Goal: Find specific page/section: Locate item on page

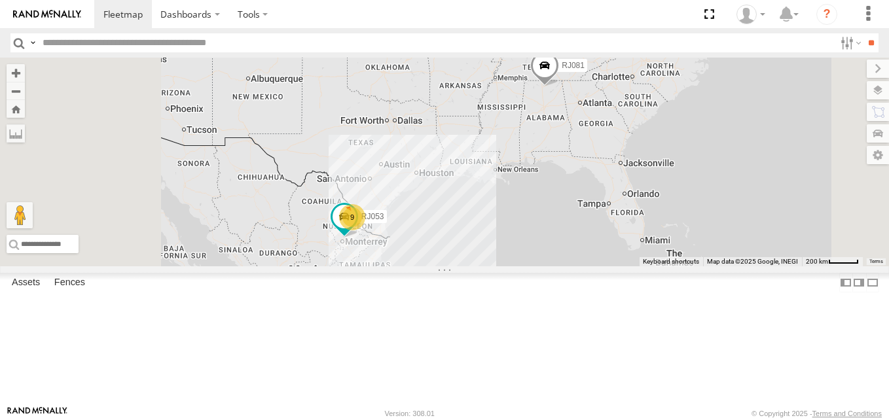
scroll to position [87, 0]
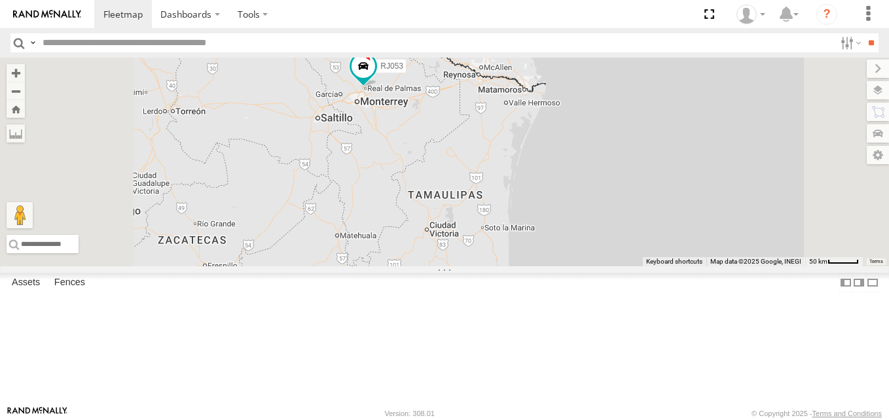
drag, startPoint x: 449, startPoint y: 261, endPoint x: 586, endPoint y: 239, distance: 138.4
click at [567, 241] on div "RJ081 RJ053 RJ059 8" at bounding box center [444, 162] width 889 height 209
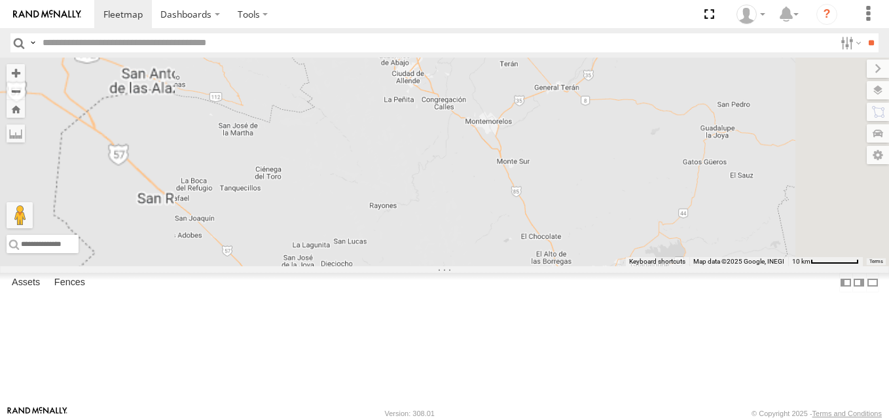
drag, startPoint x: 598, startPoint y: 140, endPoint x: 588, endPoint y: 320, distance: 180.2
click at [591, 266] on div "RJ081 RJ053 RJ059" at bounding box center [444, 162] width 889 height 209
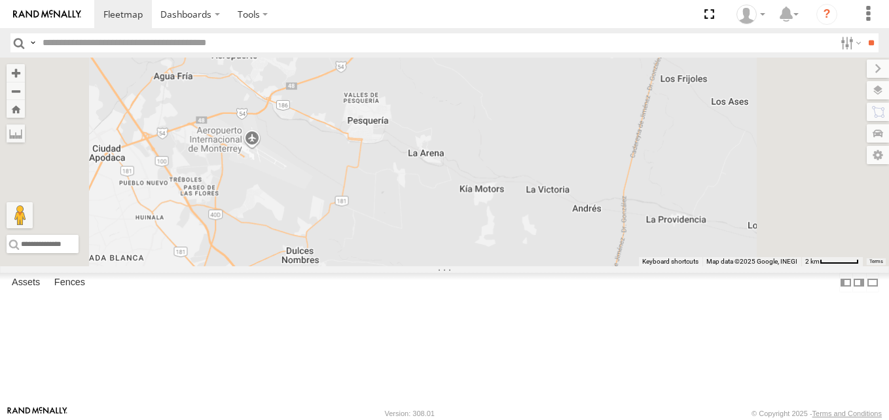
drag, startPoint x: 473, startPoint y: 197, endPoint x: 680, endPoint y: 317, distance: 238.9
click at [652, 266] on div "RJ081 RJ053 RJ059" at bounding box center [444, 162] width 889 height 209
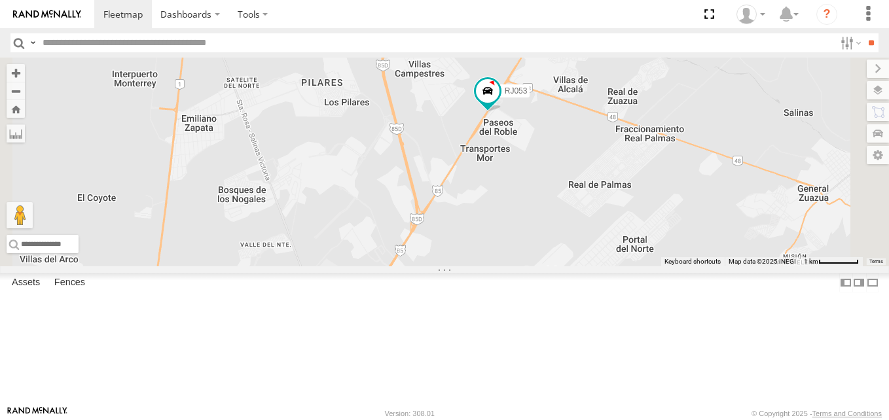
drag, startPoint x: 672, startPoint y: 143, endPoint x: 660, endPoint y: 199, distance: 57.5
click at [661, 199] on div "RJ081 RJ053 RJ059" at bounding box center [444, 162] width 889 height 209
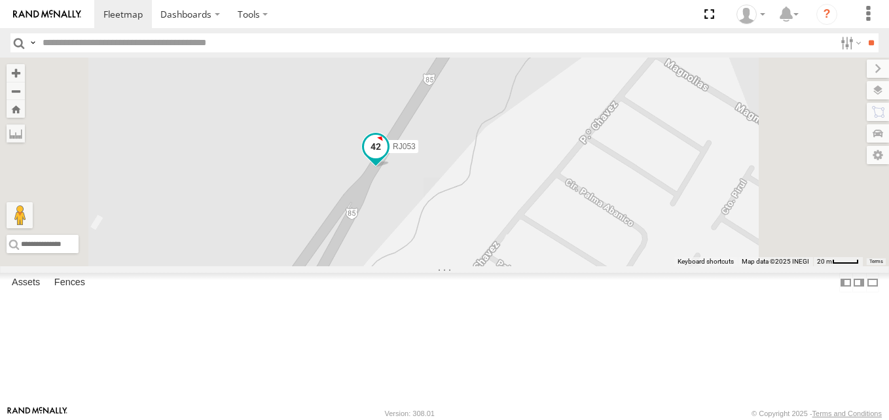
click at [387, 158] on span at bounding box center [376, 147] width 24 height 24
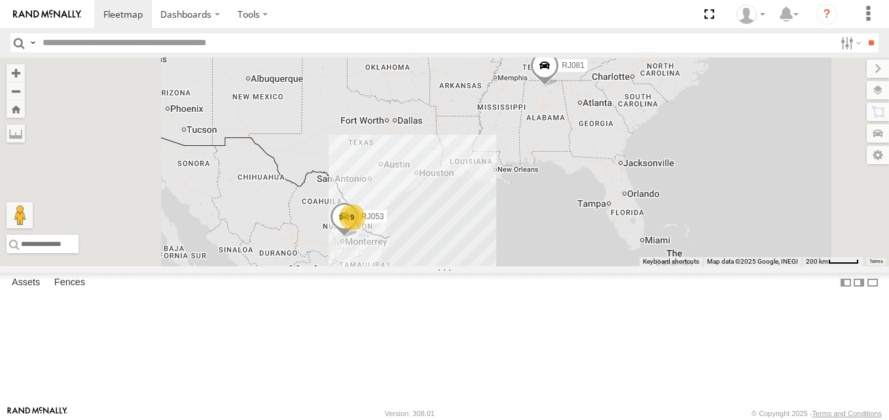
click at [387, 223] on label "RJ053" at bounding box center [369, 216] width 36 height 13
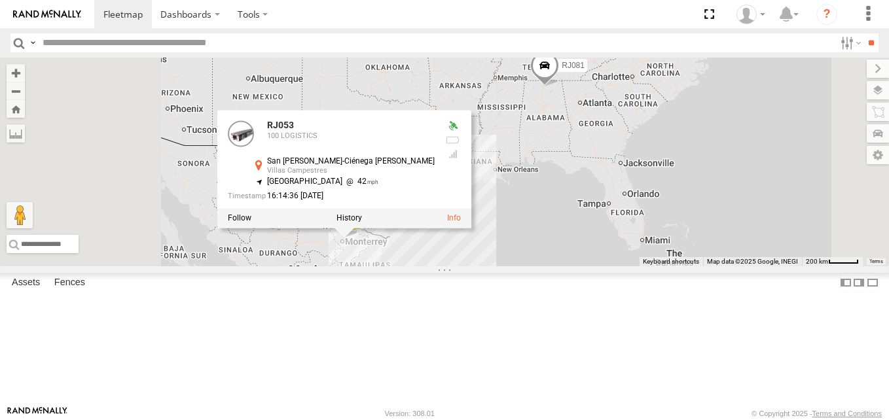
drag, startPoint x: 461, startPoint y: 232, endPoint x: 524, endPoint y: 232, distance: 62.8
click at [434, 166] on div "San [PERSON_NAME]-Ciénega [PERSON_NAME]" at bounding box center [351, 161] width 168 height 9
drag, startPoint x: 524, startPoint y: 232, endPoint x: 531, endPoint y: 232, distance: 7.2
click at [434, 166] on div "San [PERSON_NAME]-Ciénega [PERSON_NAME]" at bounding box center [351, 161] width 168 height 9
drag, startPoint x: 517, startPoint y: 241, endPoint x: 454, endPoint y: 230, distance: 63.9
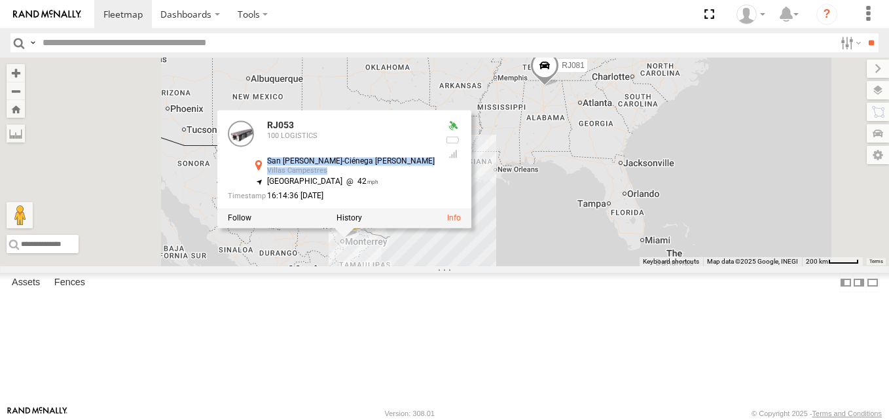
click at [434, 177] on div "San Ignacio-Ciénega de Flores Villas Campestres 25.90995 , -100.20257" at bounding box center [342, 167] width 183 height 20
copy div "San Ignacio-Ciénega de Flores Villas Campestres"
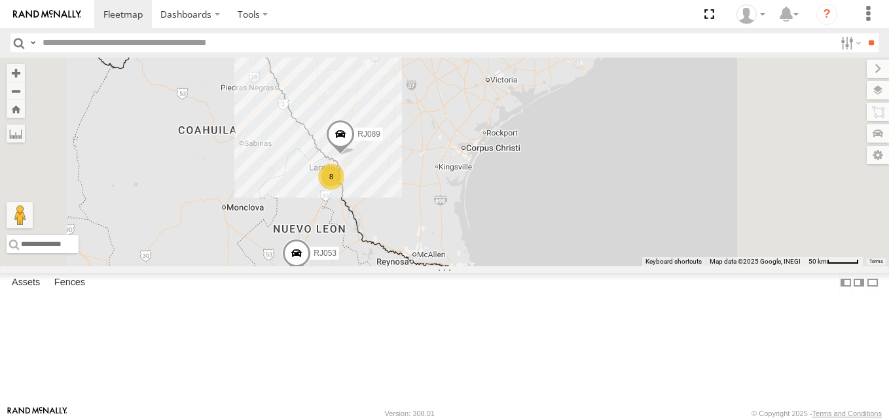
click at [311, 274] on span at bounding box center [296, 256] width 29 height 35
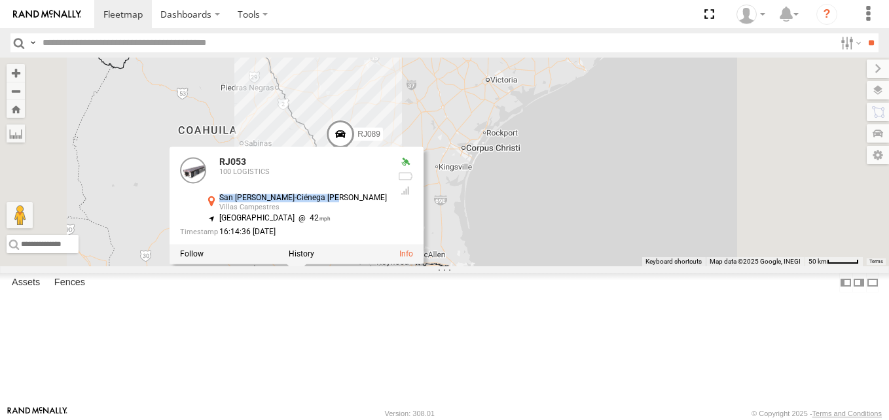
drag, startPoint x: 415, startPoint y: 268, endPoint x: 520, endPoint y: 270, distance: 104.7
click at [423, 245] on div "RJ053 100 LOGISTICS San Ignacio-Ciénega de Flores Villas Campestres 25.90995 , …" at bounding box center [296, 196] width 254 height 98
copy div "San [PERSON_NAME]-Ciénega [PERSON_NAME]"
